Goal: Navigation & Orientation: Find specific page/section

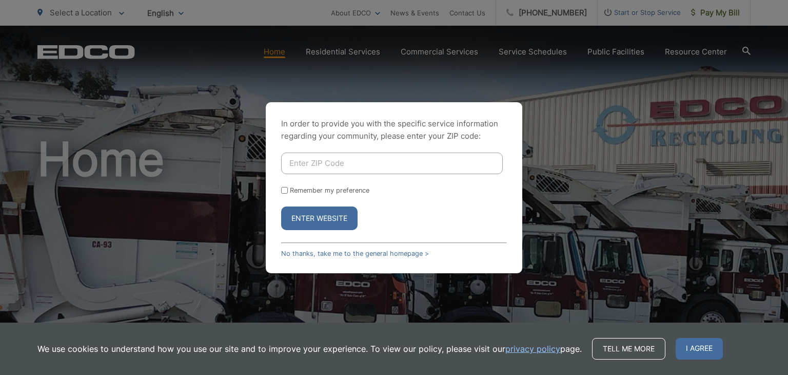
click at [318, 157] on input "Enter ZIP Code" at bounding box center [392, 163] width 222 height 22
type input "92118"
click at [302, 214] on button "Enter Website" at bounding box center [319, 218] width 76 height 24
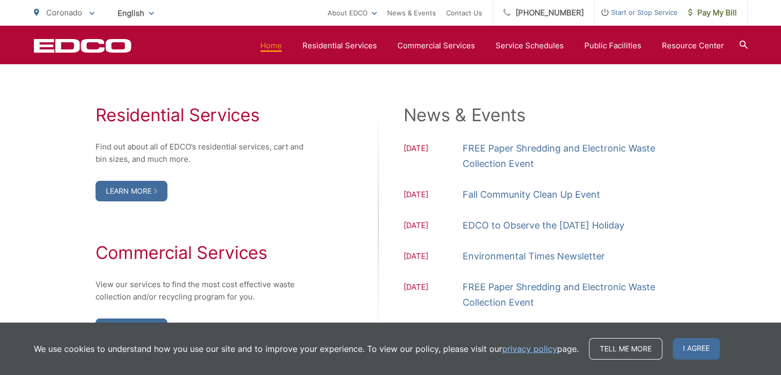
scroll to position [1071, 0]
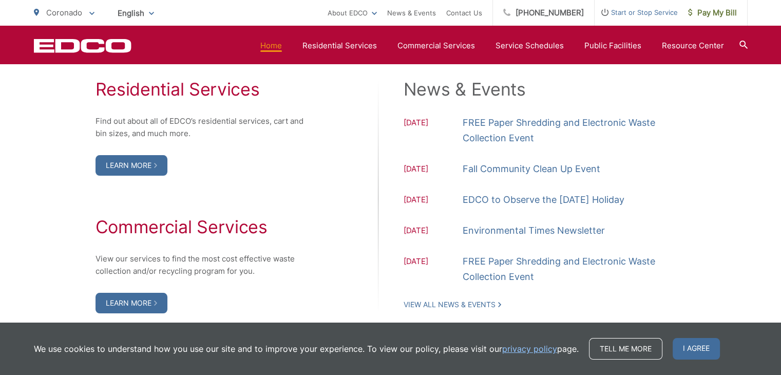
click at [343, 237] on div "Residential Services Find out about all of EDCO’s residential services, cart an…" at bounding box center [391, 196] width 714 height 234
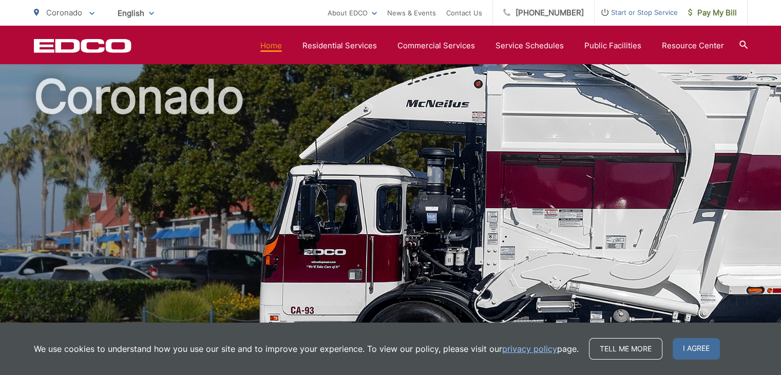
scroll to position [0, 0]
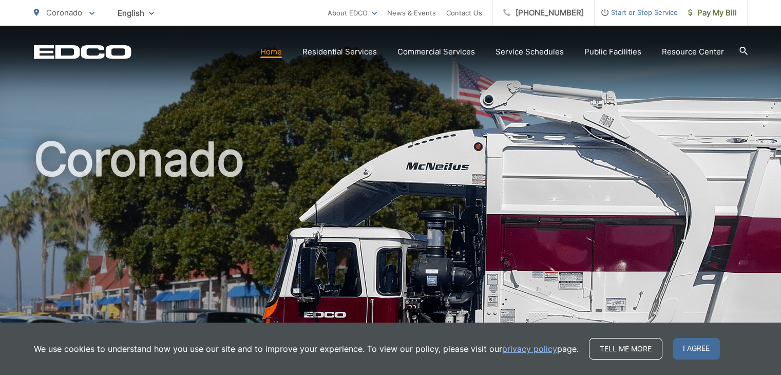
click at [0, 0] on icon at bounding box center [0, 0] width 0 height 0
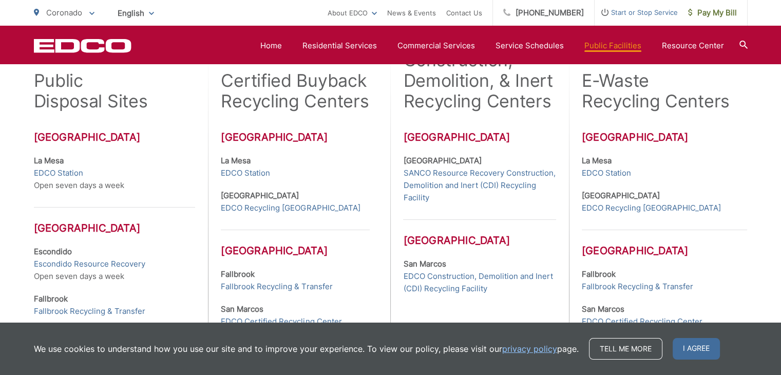
scroll to position [340, 0]
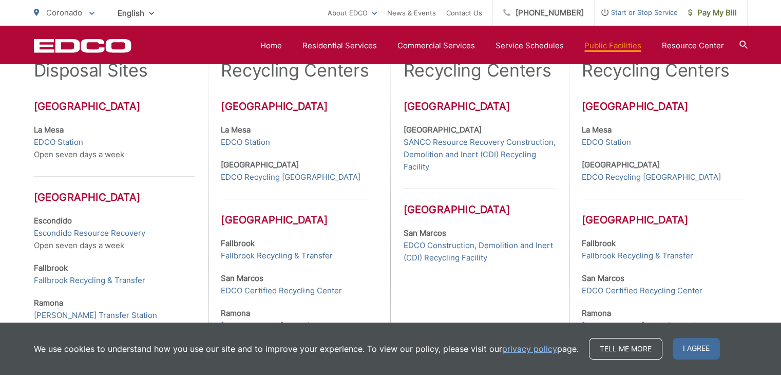
click at [60, 141] on link "EDCO Station" at bounding box center [58, 142] width 49 height 12
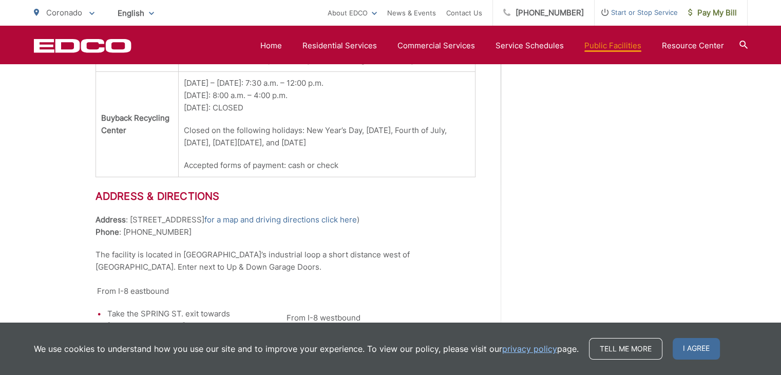
scroll to position [763, 0]
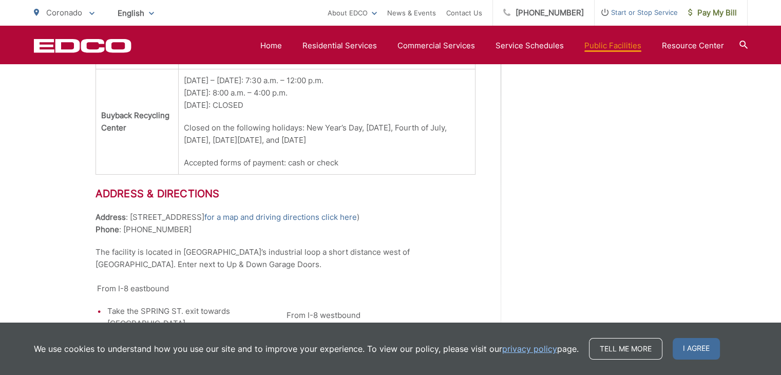
click at [320, 211] on link "for a map and driving directions click here" at bounding box center [280, 217] width 152 height 12
